Goal: Obtain resource: Download file/media

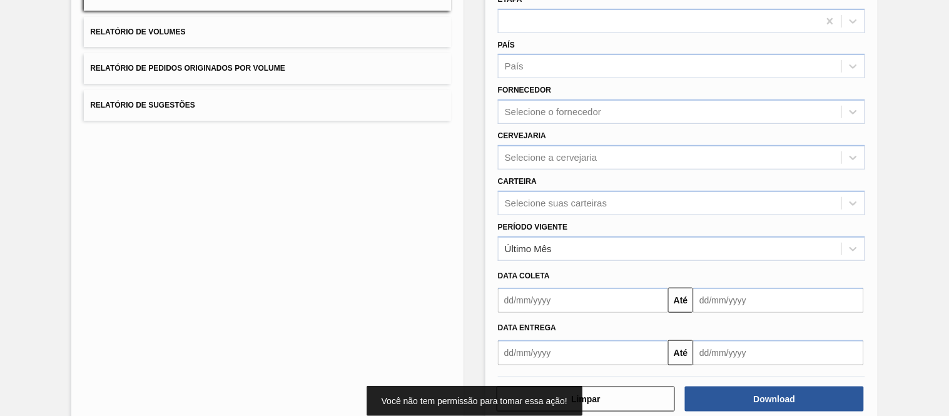
scroll to position [139, 0]
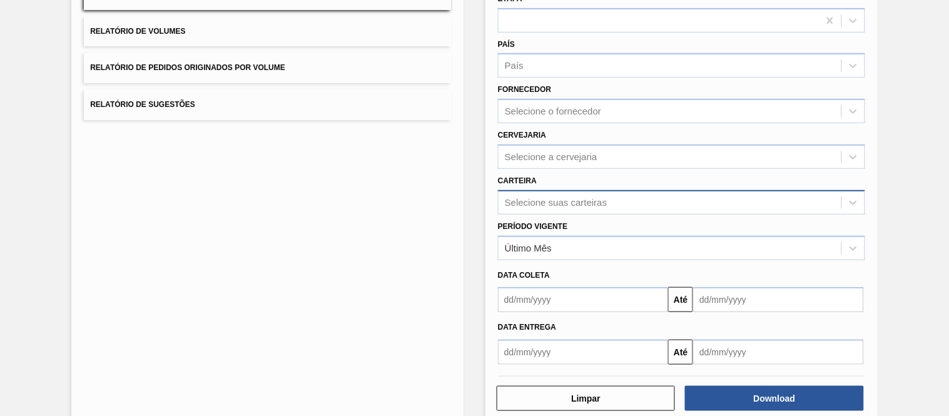
click at [549, 197] on div "Selecione suas carteiras" at bounding box center [556, 202] width 102 height 11
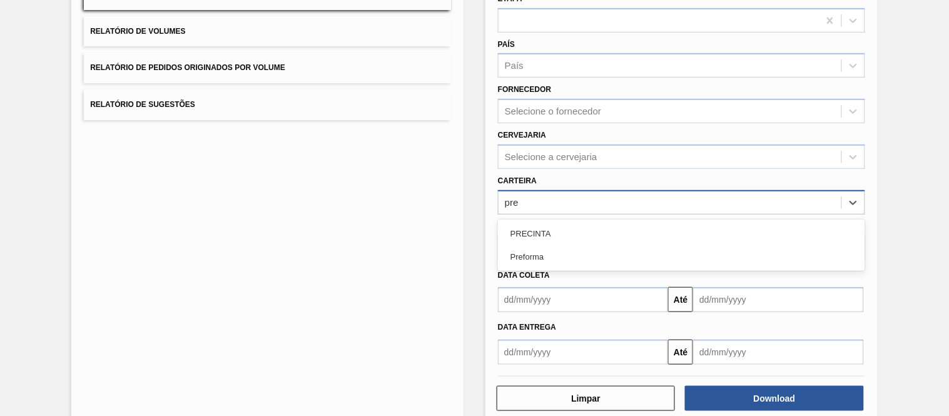
type input "pref"
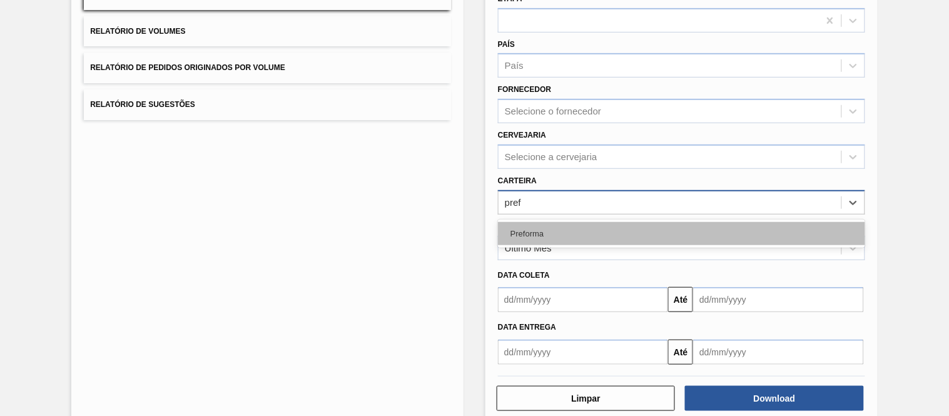
click at [553, 229] on div "Preforma" at bounding box center [681, 233] width 367 height 23
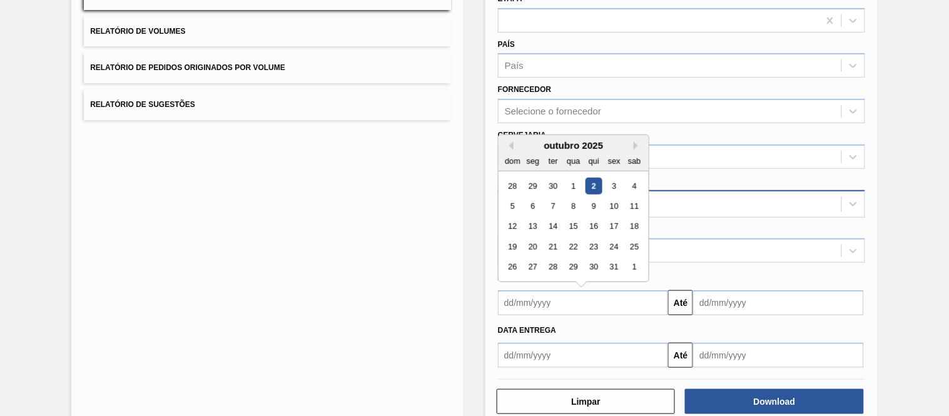
click at [535, 303] on input "text" at bounding box center [583, 302] width 170 height 25
click at [576, 183] on div "1" at bounding box center [573, 186] width 17 height 17
type input "[DATE]"
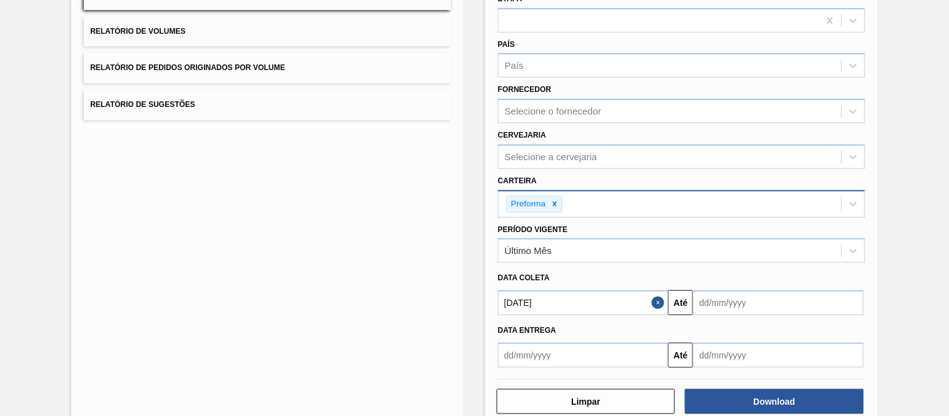
click at [780, 302] on input "text" at bounding box center [778, 302] width 170 height 25
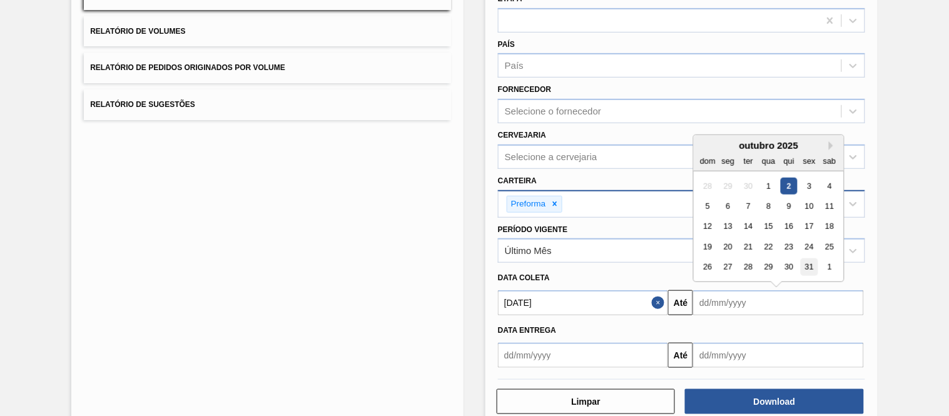
click at [812, 265] on div "31" at bounding box center [809, 267] width 17 height 17
type input "[DATE]"
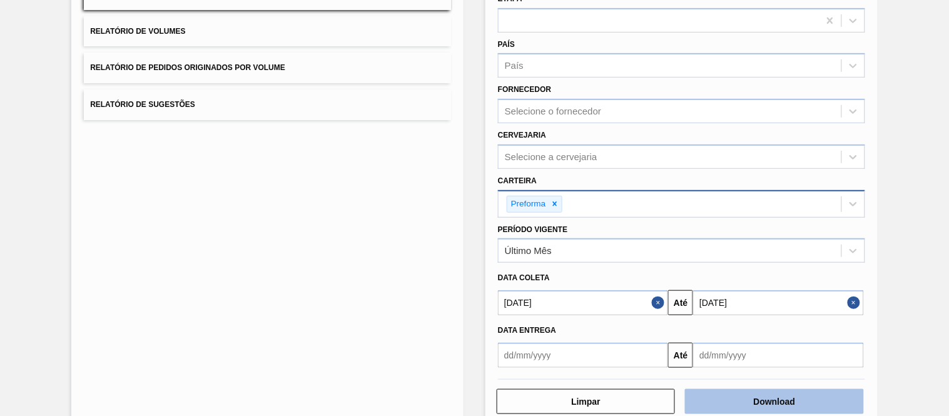
click at [777, 397] on button "Download" at bounding box center [774, 401] width 178 height 25
